Goal: Transaction & Acquisition: Book appointment/travel/reservation

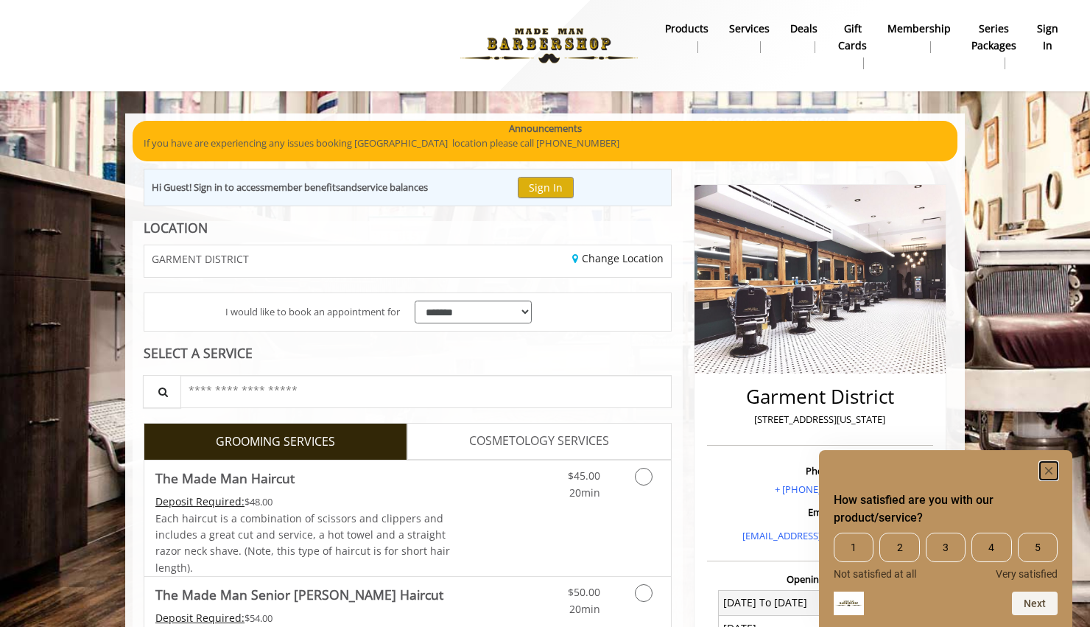
click at [1047, 473] on rect "Hide survey" at bounding box center [1049, 471] width 18 height 18
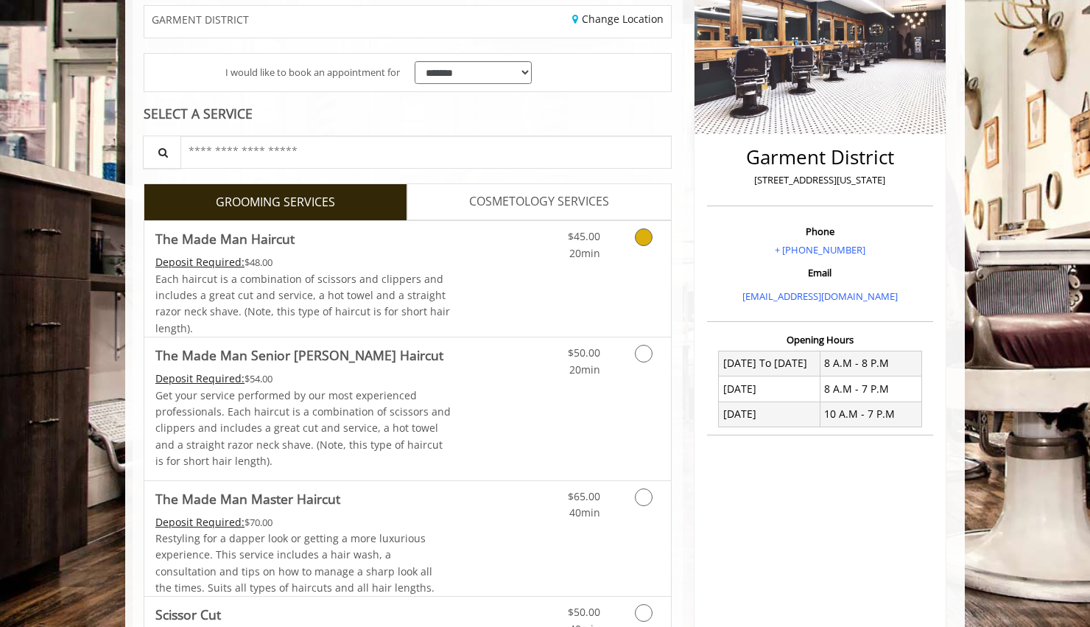
click at [530, 278] on link "Discounted Price" at bounding box center [495, 279] width 88 height 116
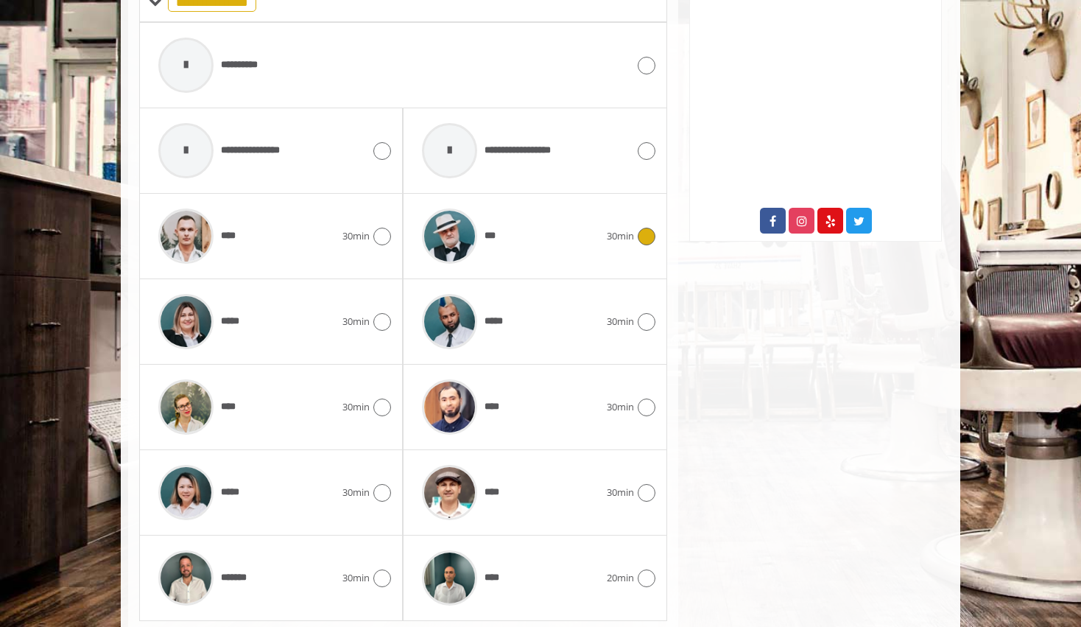
scroll to position [720, 0]
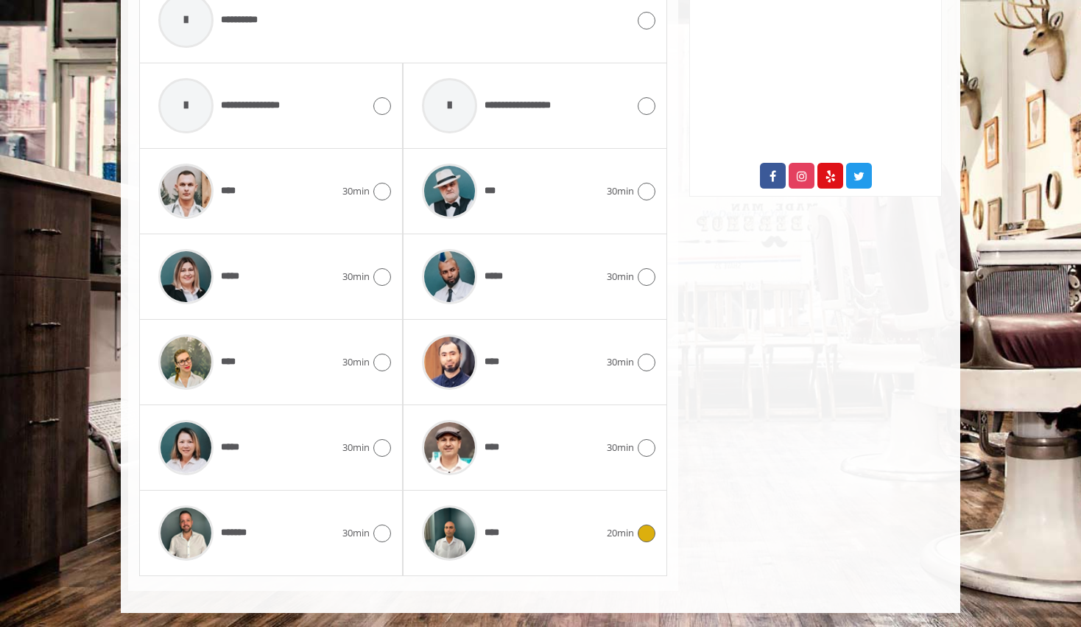
click at [583, 531] on div "****" at bounding box center [510, 533] width 191 height 70
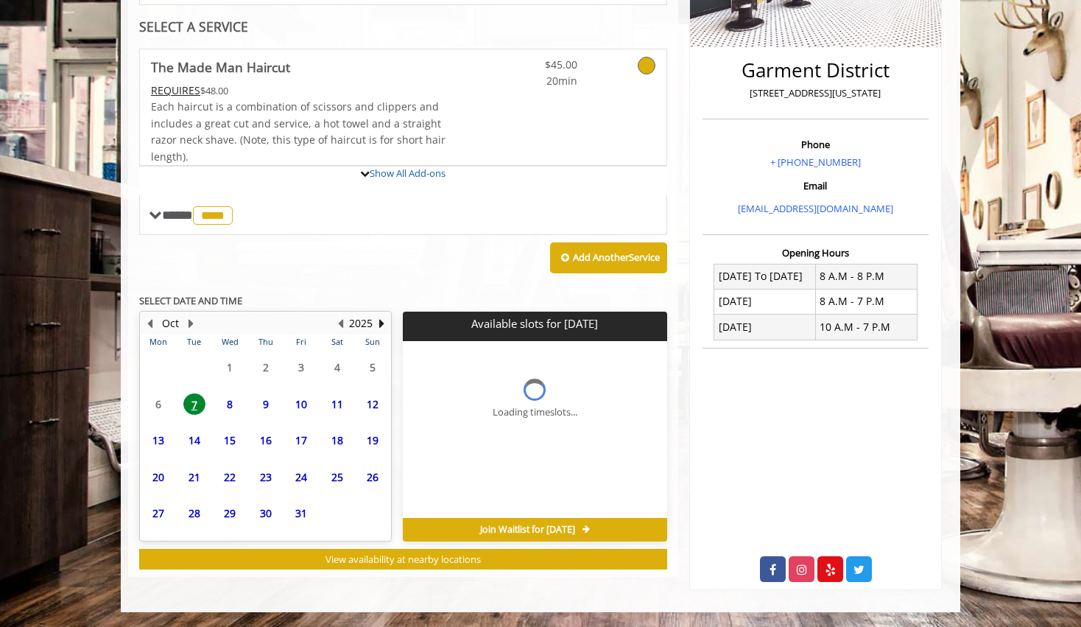
scroll to position [448, 0]
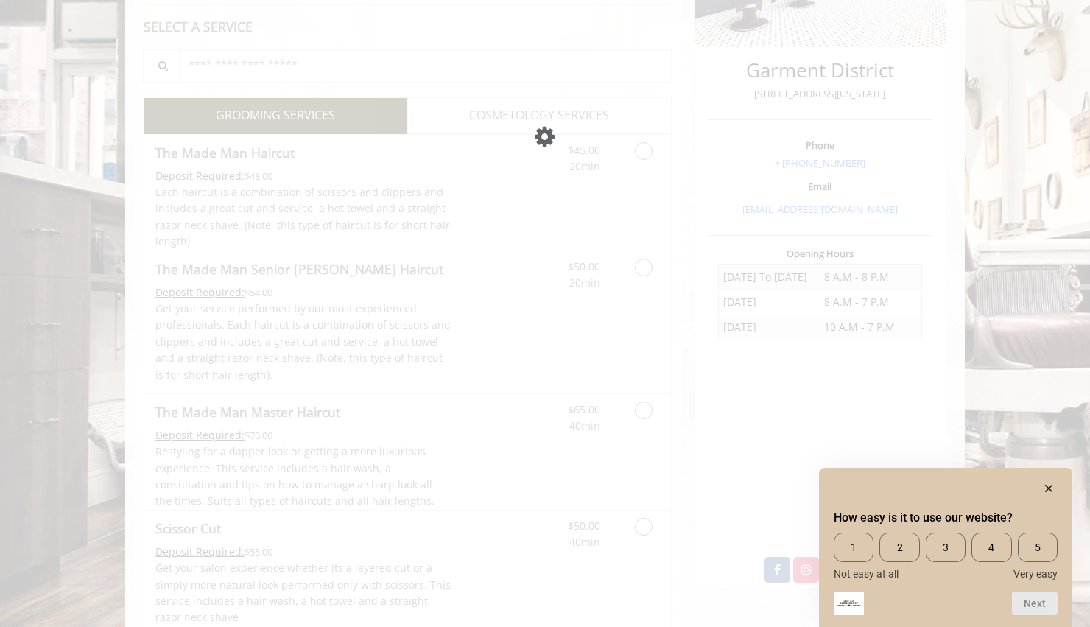
scroll to position [326, 0]
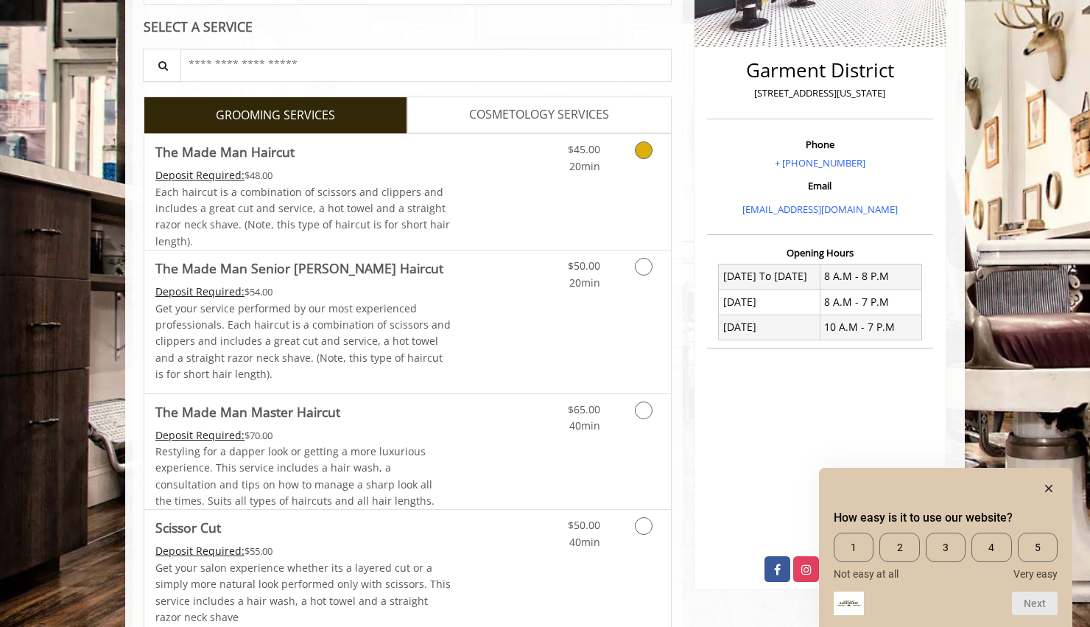
click at [576, 191] on div "$45.00 20min" at bounding box center [605, 192] width 132 height 116
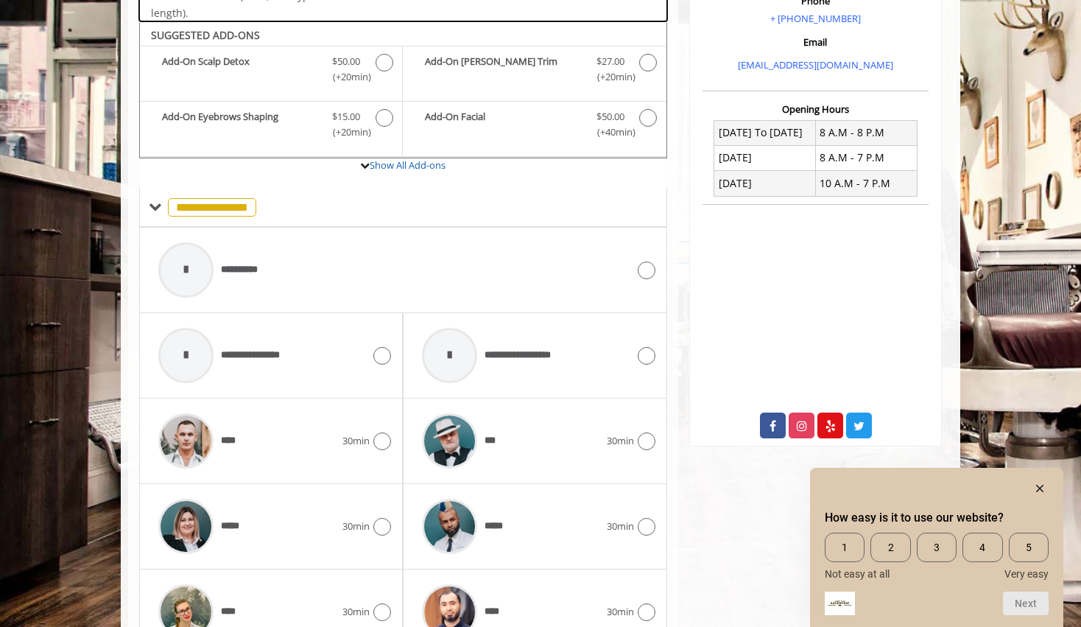
scroll to position [402, 0]
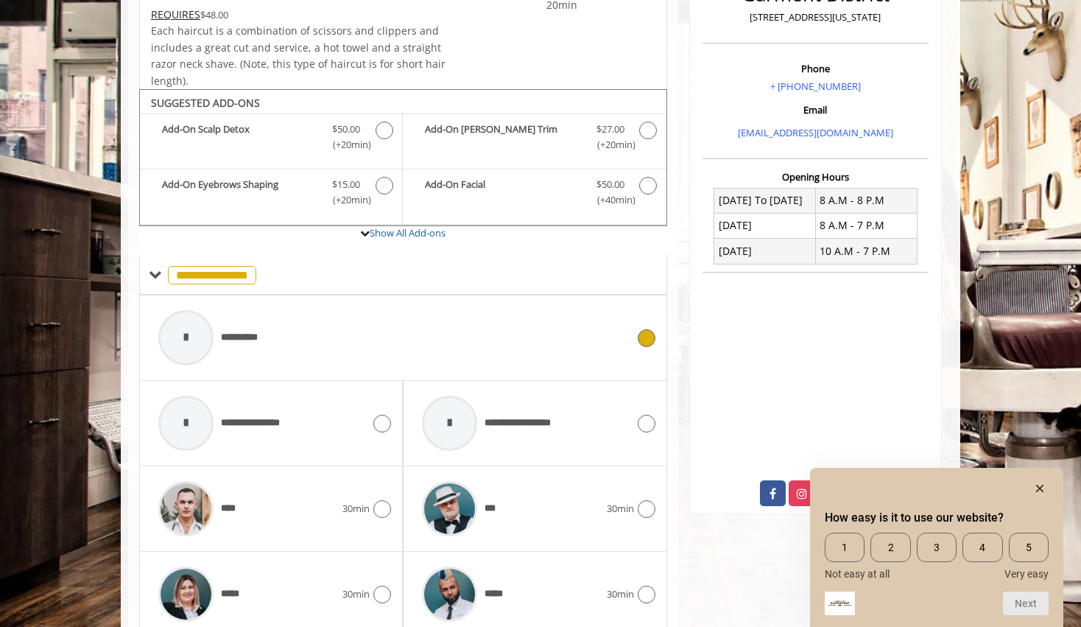
click at [643, 330] on icon at bounding box center [647, 338] width 18 height 18
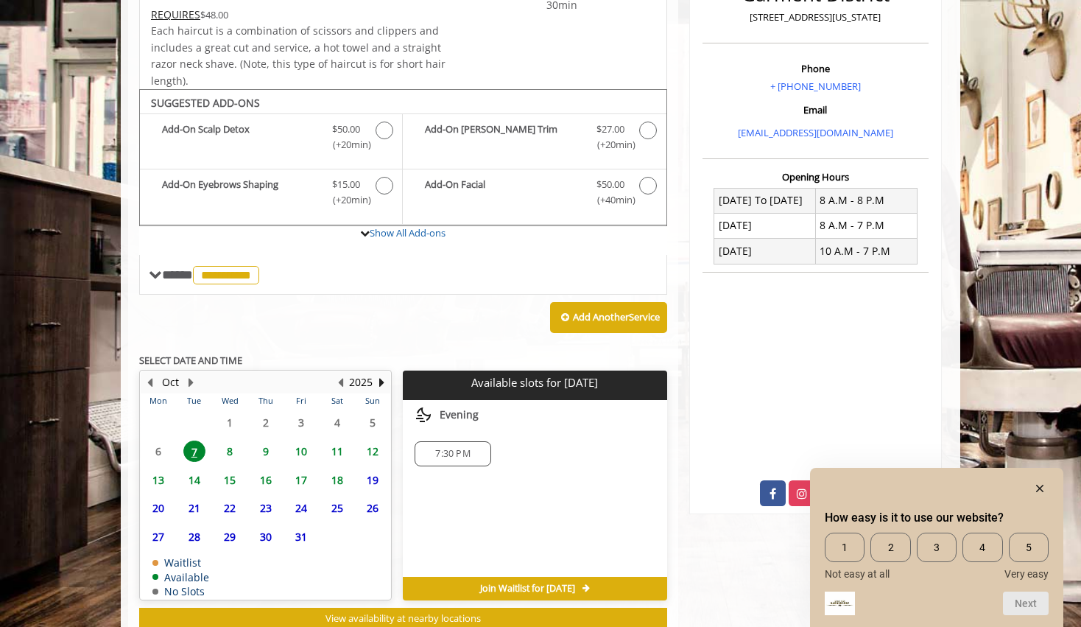
scroll to position [448, 0]
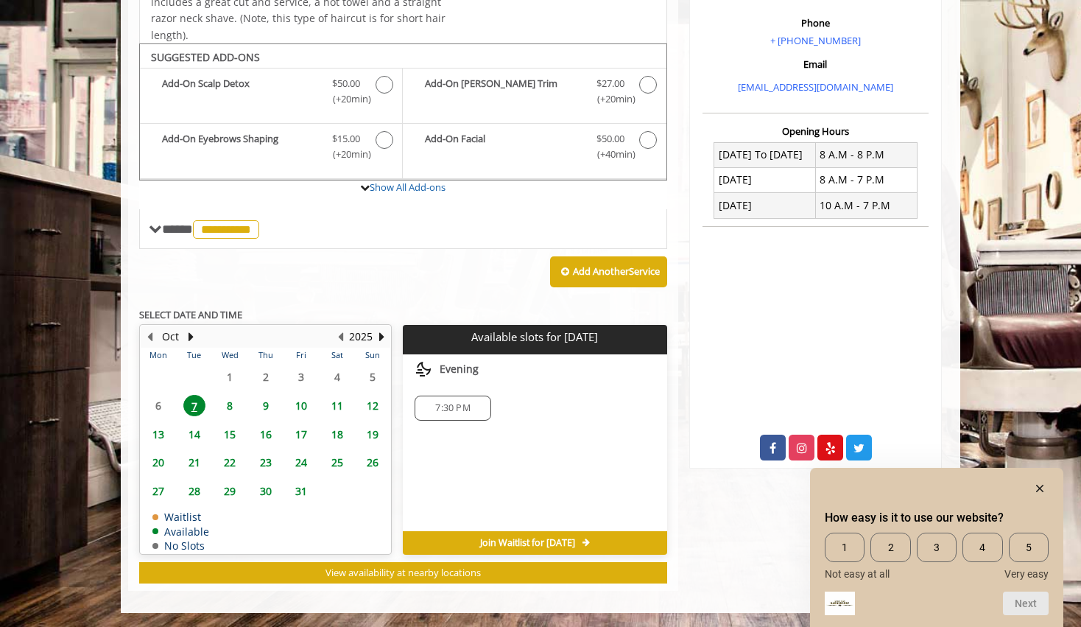
click at [228, 402] on span "8" at bounding box center [230, 405] width 22 height 21
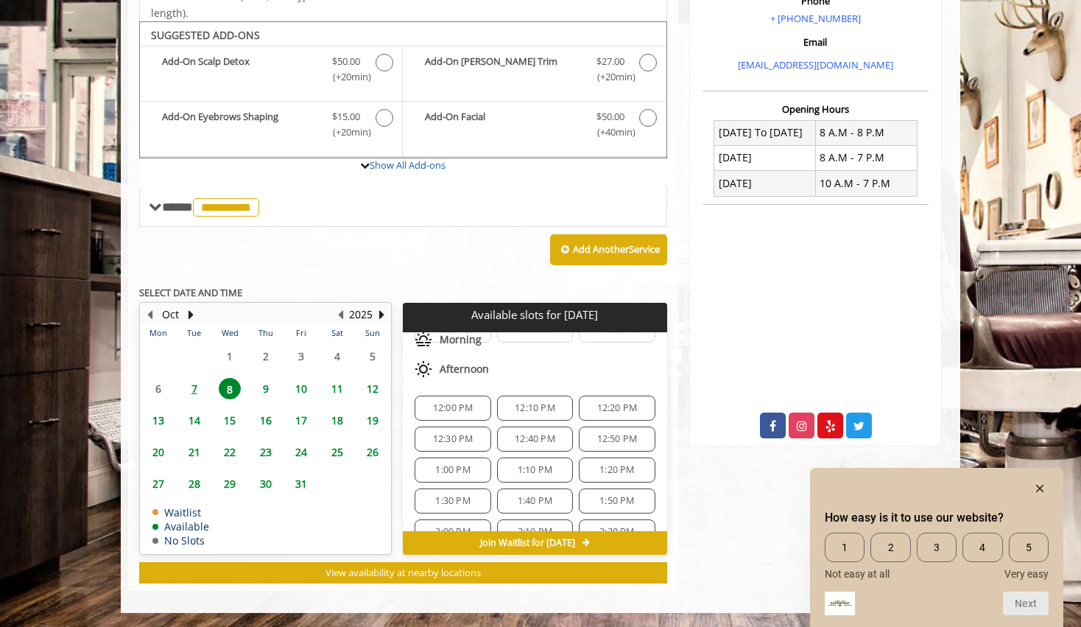
scroll to position [274, 0]
click at [454, 471] on span "1:00 PM" at bounding box center [452, 469] width 35 height 12
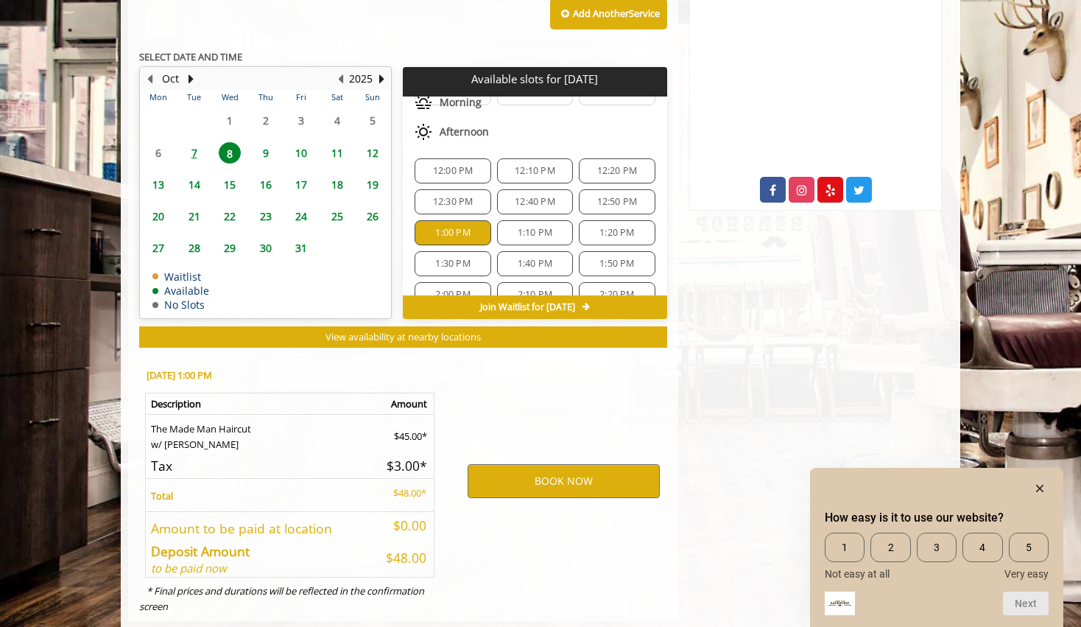
scroll to position [736, 0]
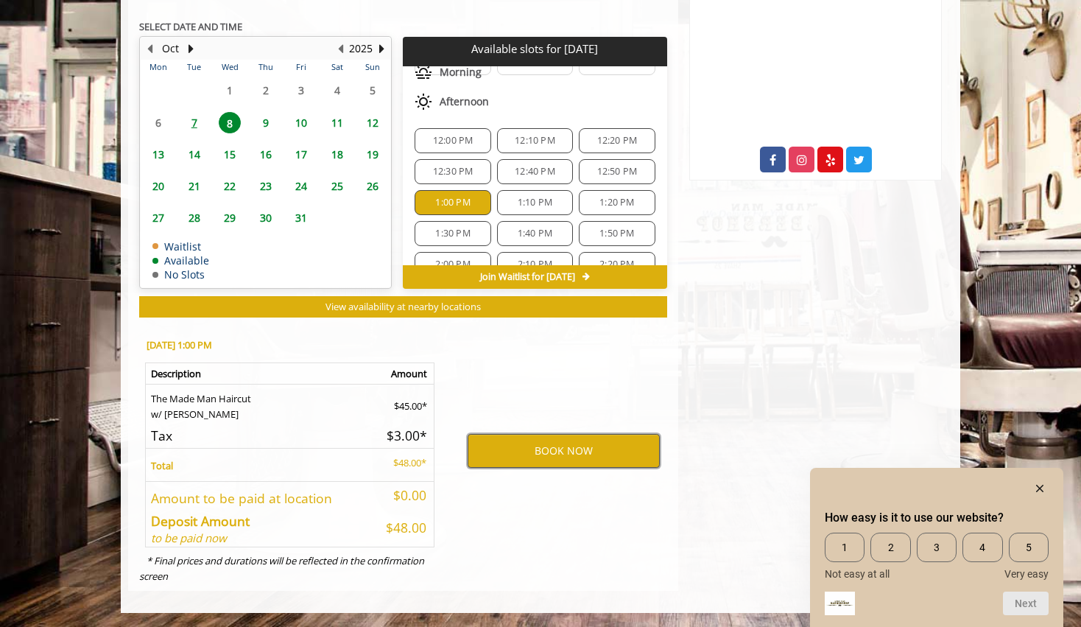
click at [529, 450] on button "BOOK NOW" at bounding box center [564, 451] width 192 height 34
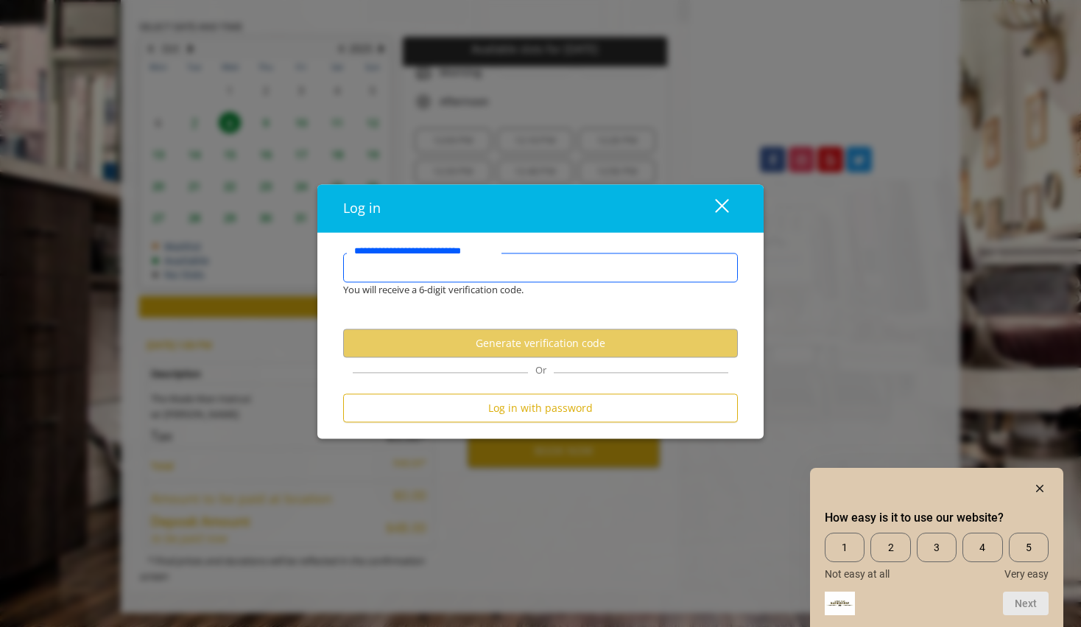
click at [475, 270] on input "**********" at bounding box center [540, 267] width 395 height 29
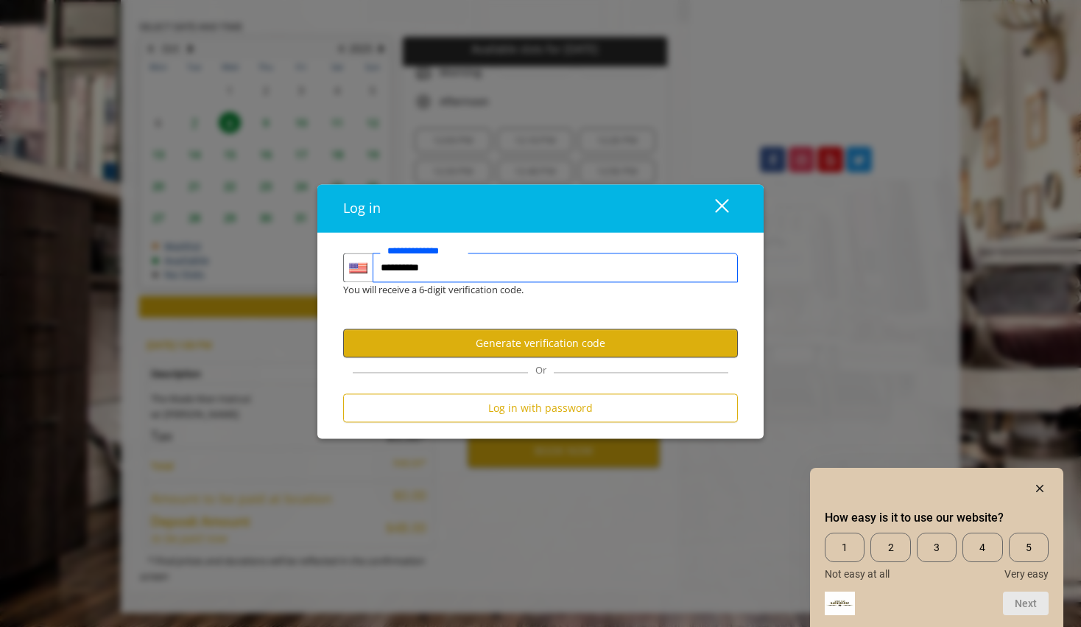
type input "**********"
click at [503, 350] on button "Generate verification code" at bounding box center [540, 343] width 395 height 29
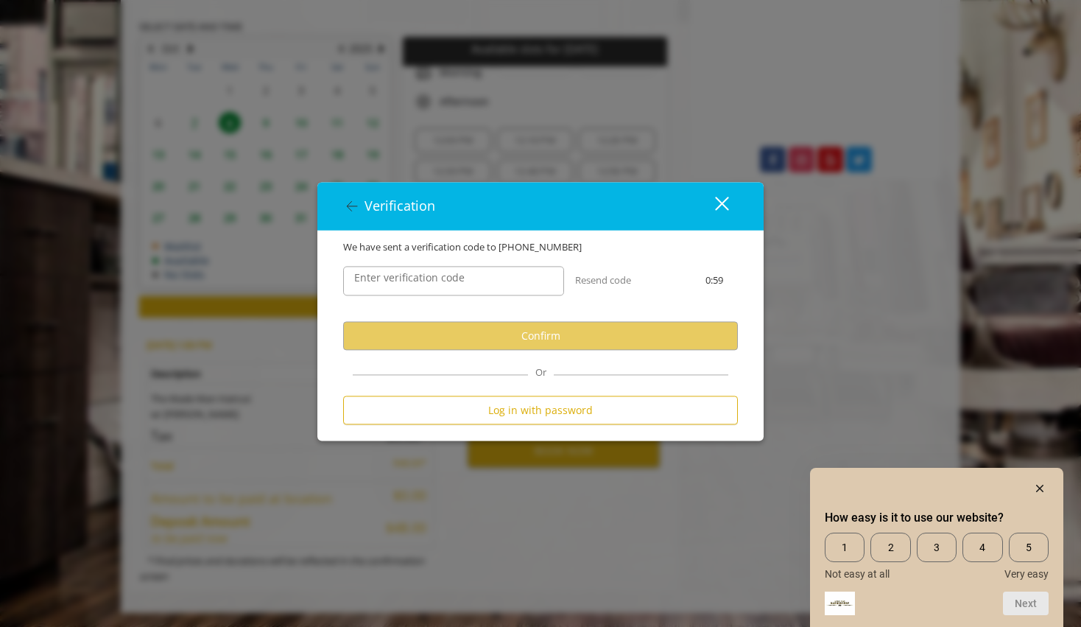
scroll to position [0, 0]
click at [460, 287] on input "Enter verification code" at bounding box center [453, 281] width 221 height 29
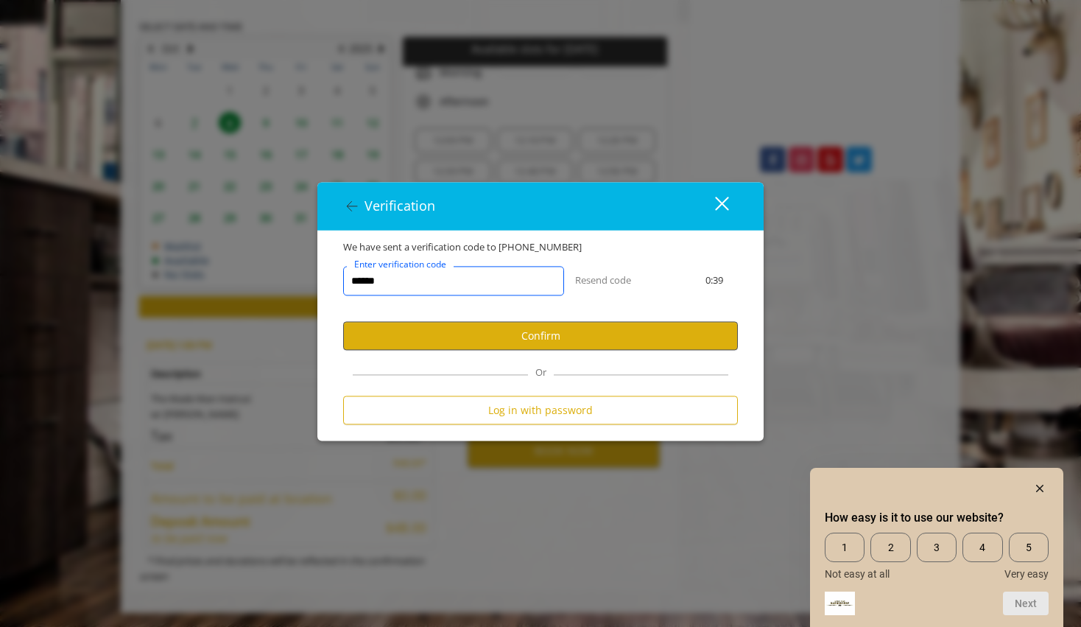
type input "******"
click at [572, 340] on button "Confirm" at bounding box center [540, 336] width 395 height 29
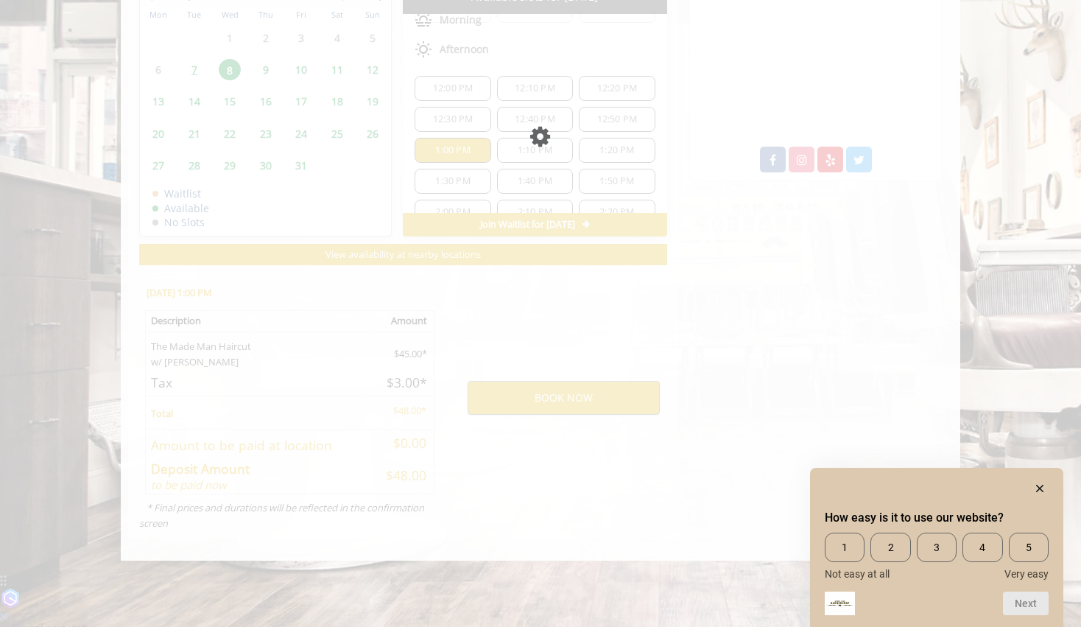
scroll to position [683, 0]
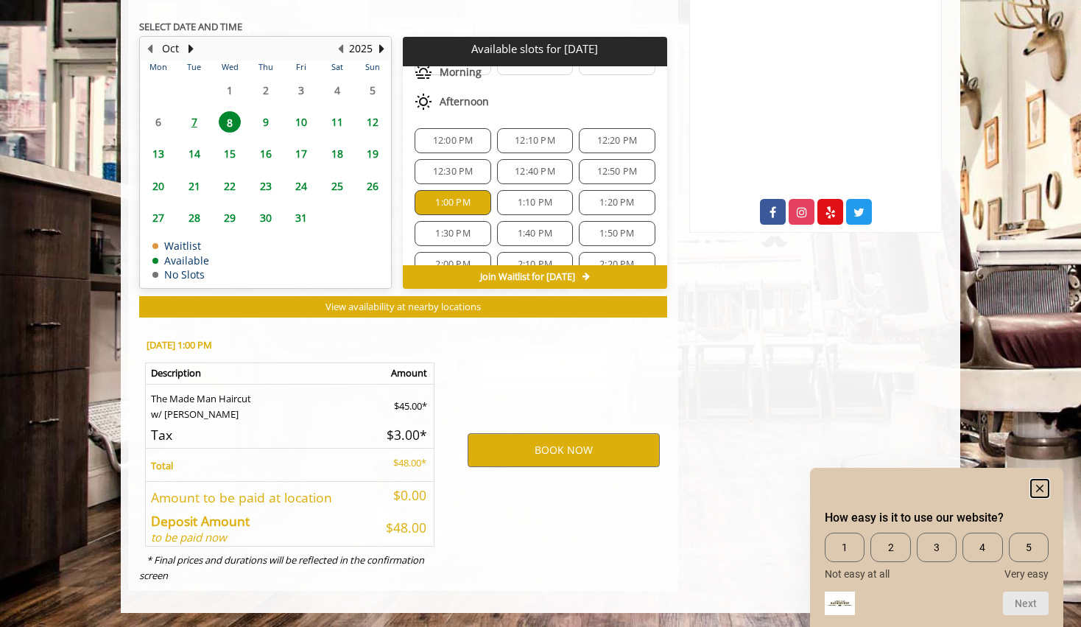
click at [1038, 485] on rect "Hide survey" at bounding box center [1040, 488] width 18 height 18
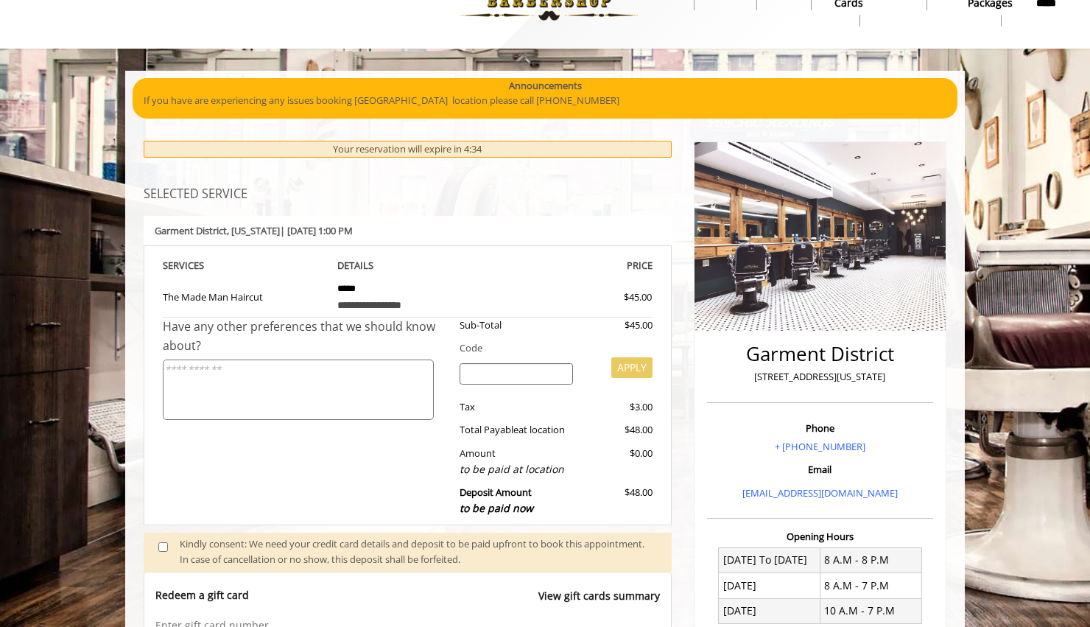
scroll to position [425, 0]
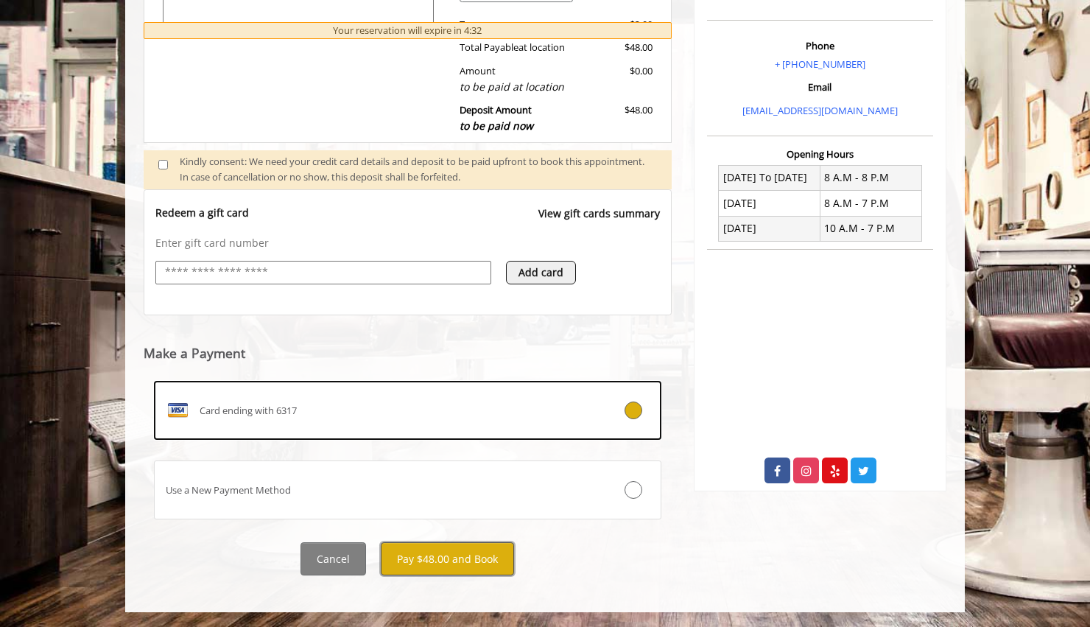
click at [417, 552] on button "Pay $48.00 and Book" at bounding box center [447, 558] width 133 height 33
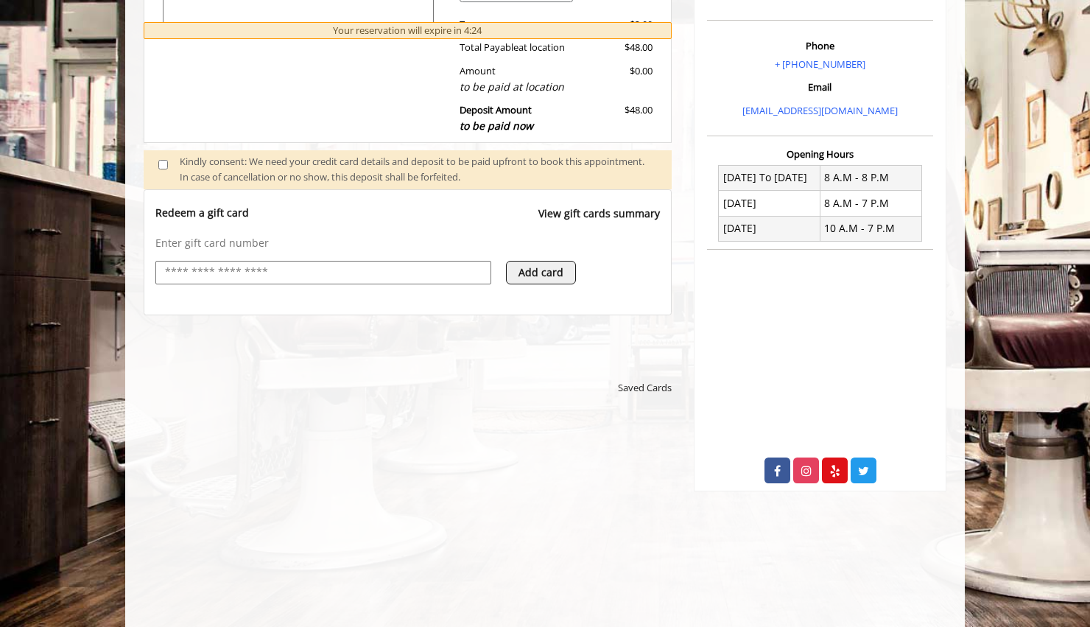
scroll to position [0, 0]
